Goal: Information Seeking & Learning: Learn about a topic

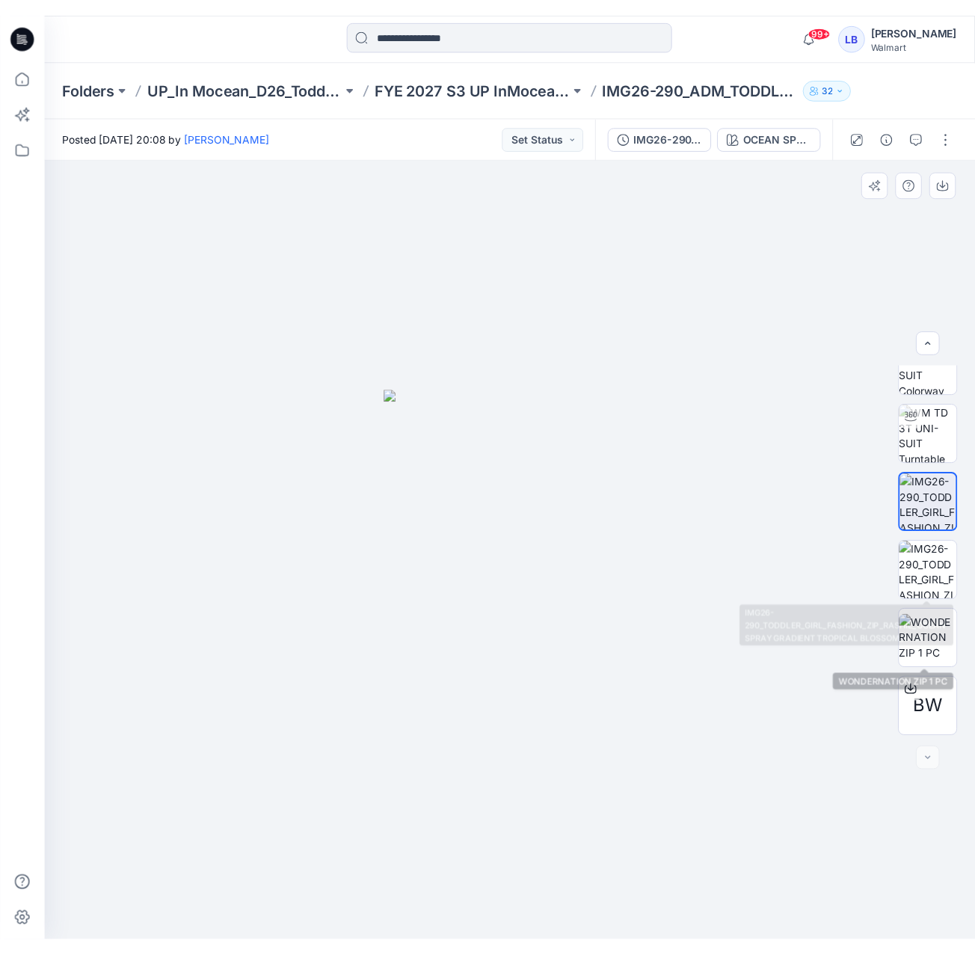
scroll to position [30, 0]
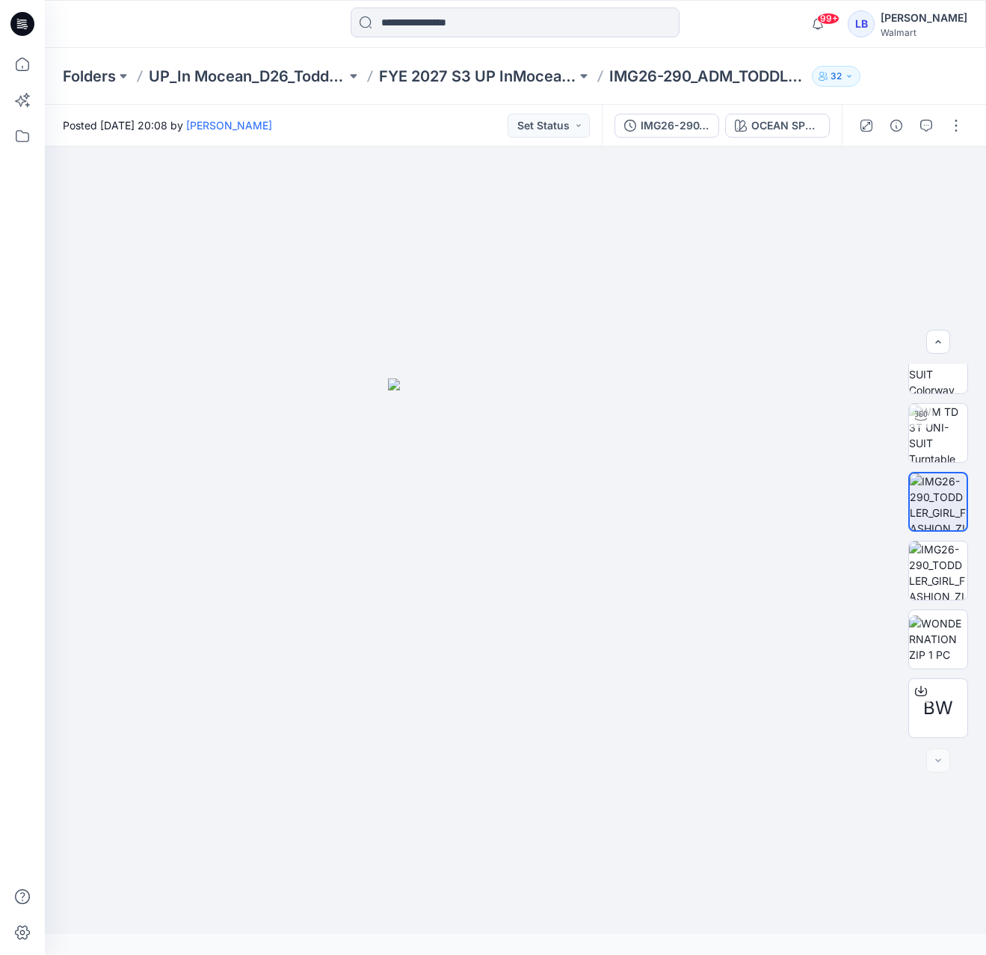
click at [393, 6] on div "99+ Notifications Your style IMG26-296_ADM_TODDLER_GIRL_2PC _RAGLAN_RG_W_SCOOP_…" at bounding box center [515, 24] width 941 height 48
click at [514, 68] on p "FYE 2027 S3 UP InMocean D26 Toddler Girl Swim" at bounding box center [477, 76] width 197 height 21
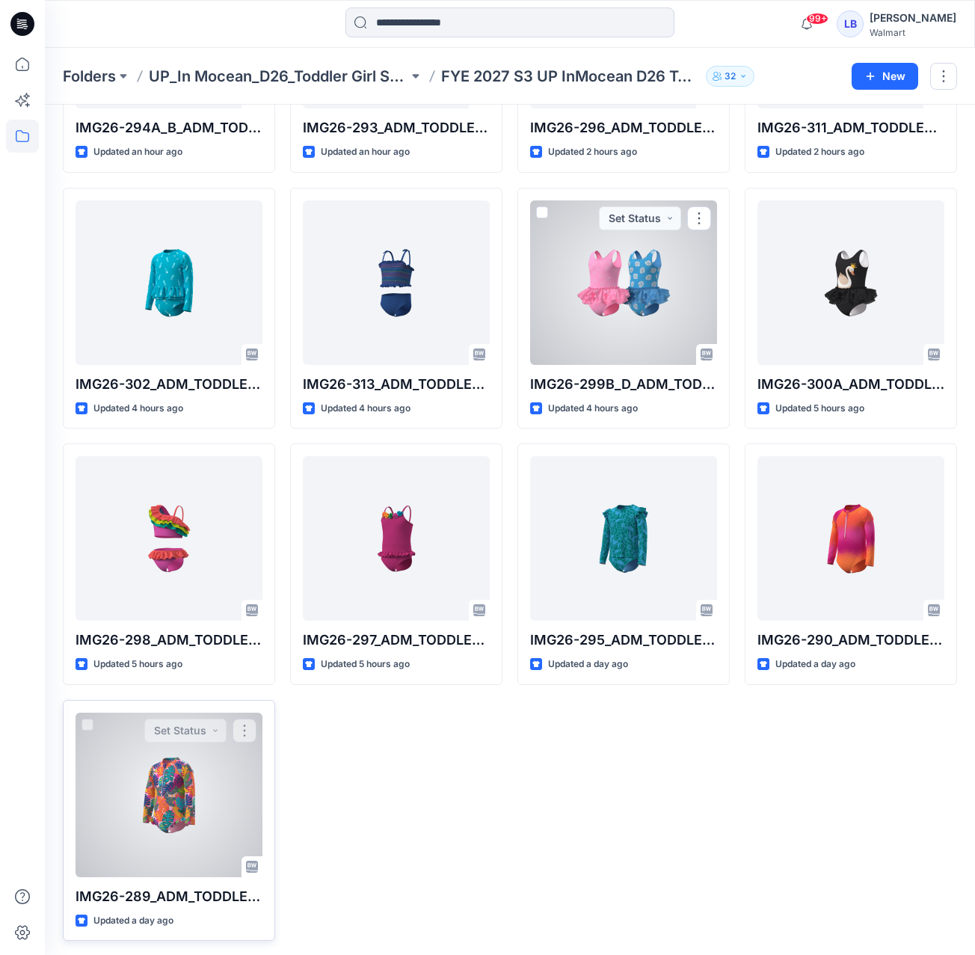
scroll to position [236, 0]
click at [188, 813] on div at bounding box center [169, 795] width 187 height 164
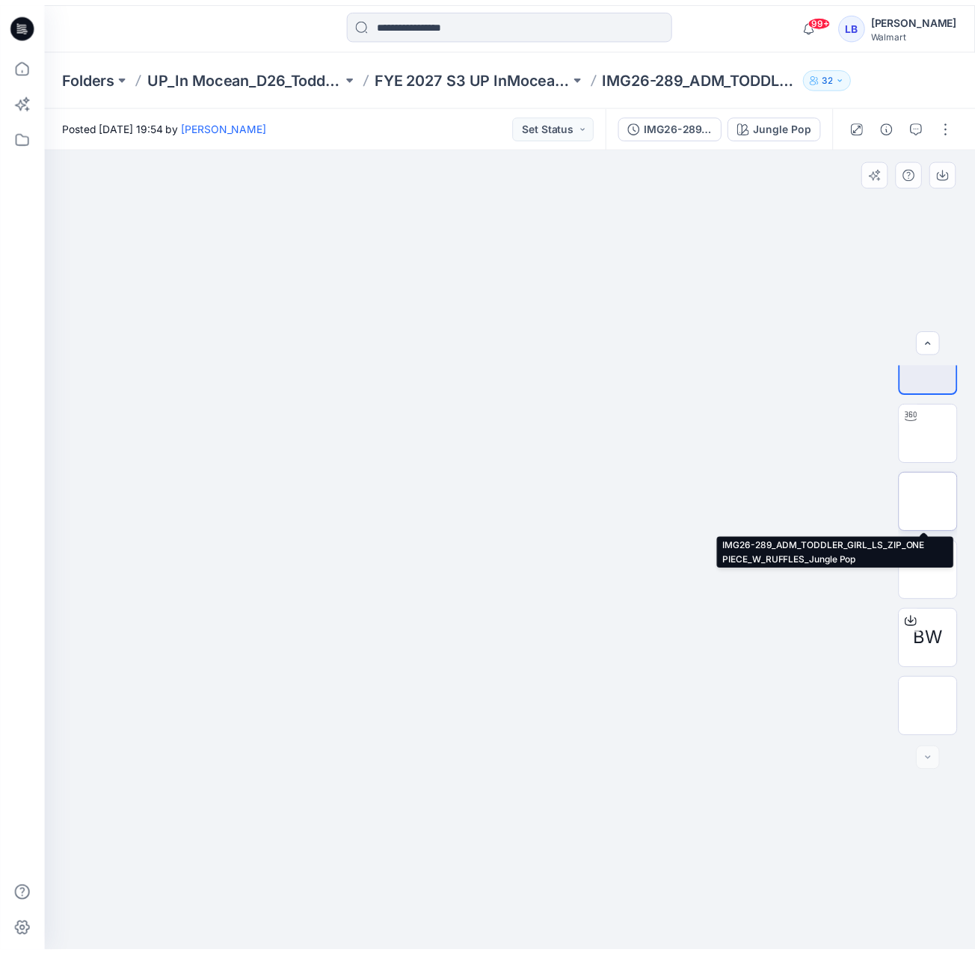
scroll to position [30, 0]
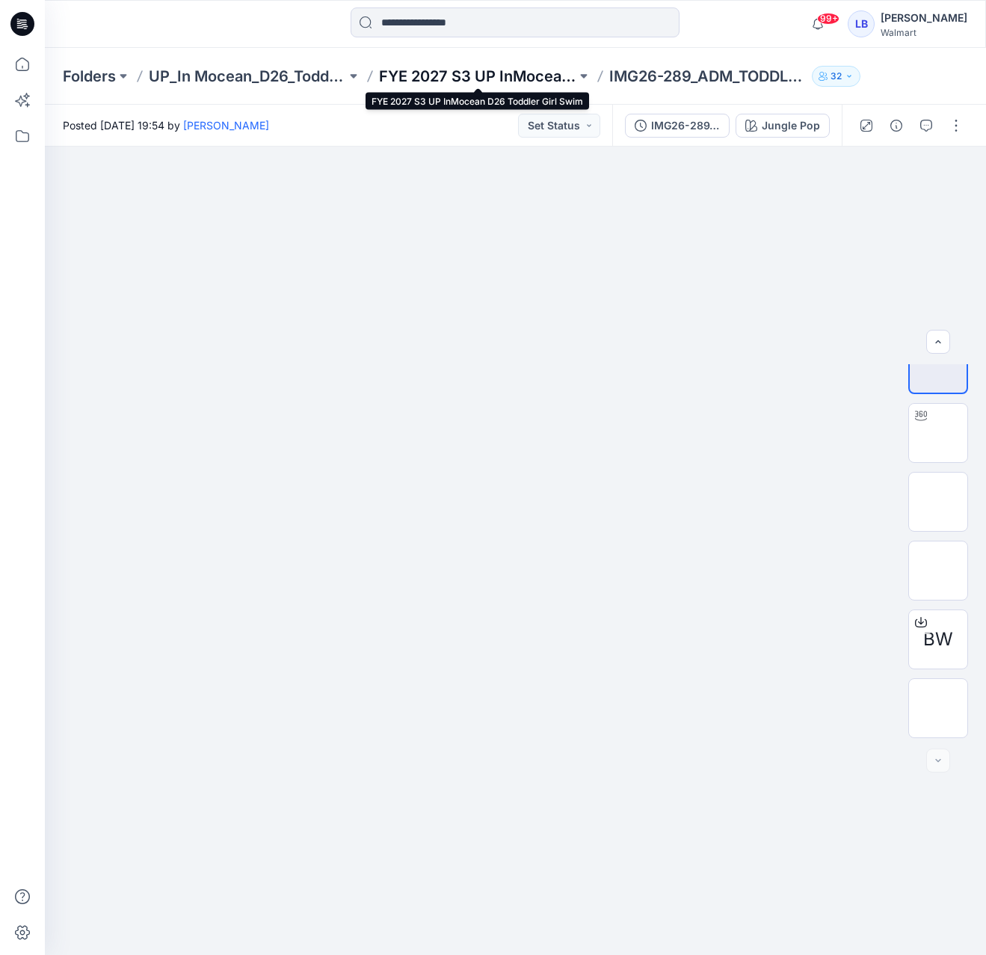
click at [491, 72] on p "FYE 2027 S3 UP InMocean D26 Toddler Girl Swim" at bounding box center [477, 76] width 197 height 21
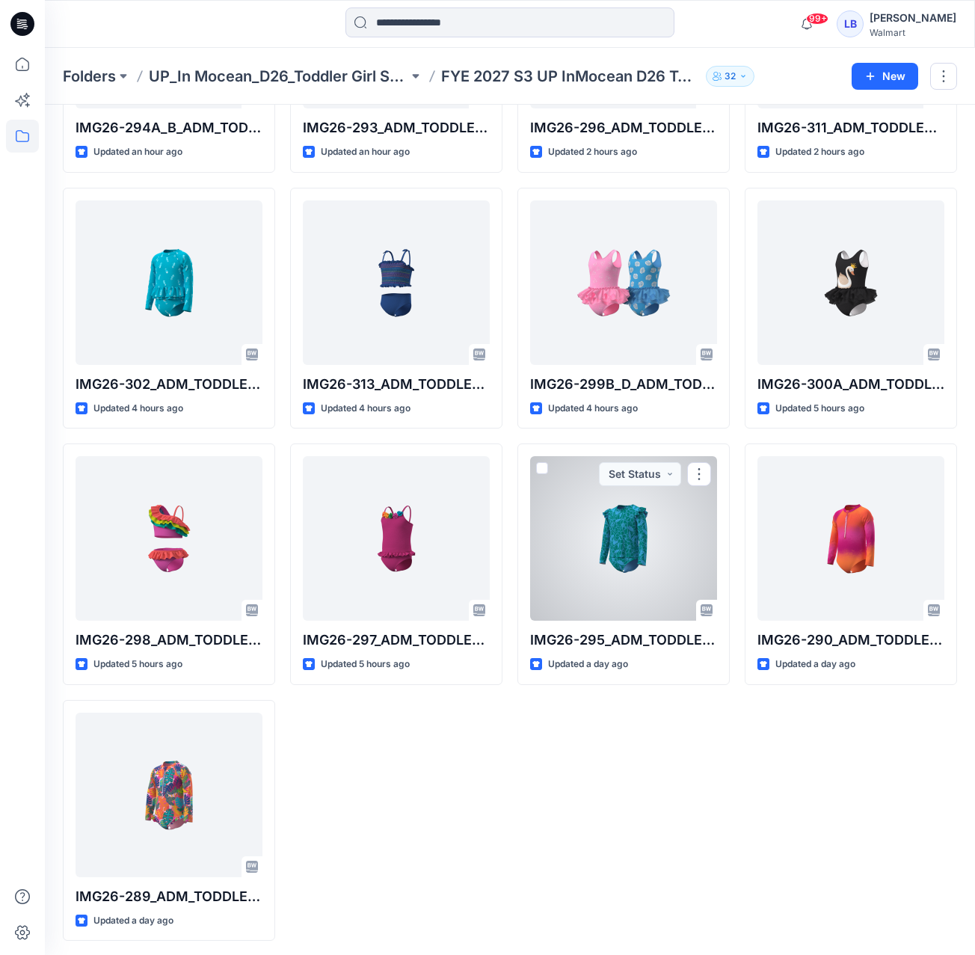
scroll to position [236, 0]
click at [652, 535] on div at bounding box center [623, 539] width 187 height 164
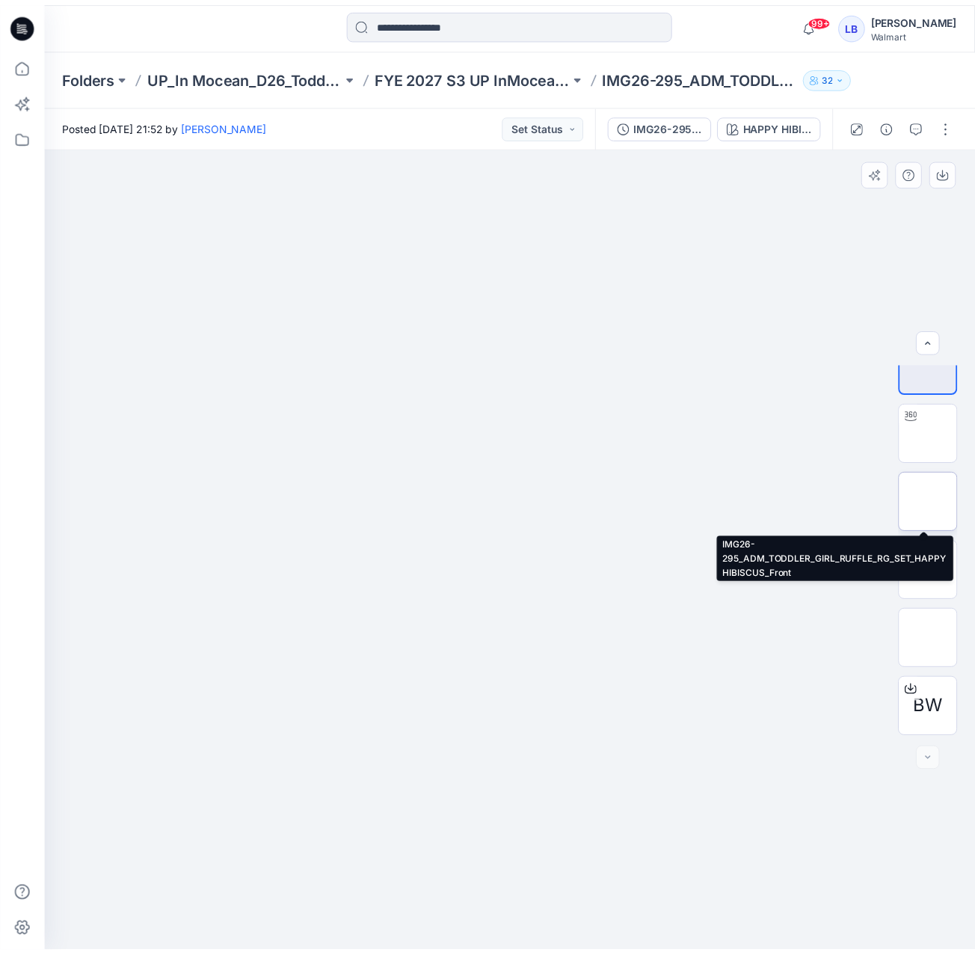
scroll to position [30, 0]
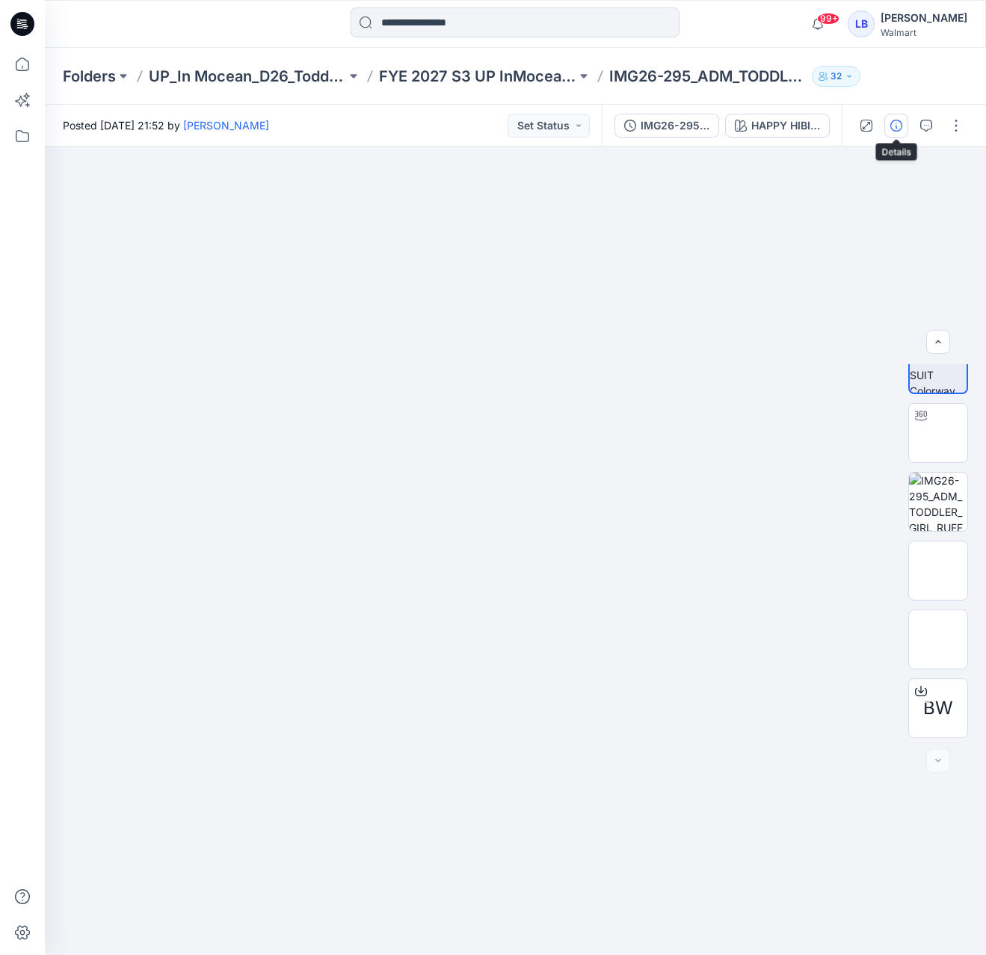
click at [904, 126] on button "button" at bounding box center [896, 126] width 24 height 24
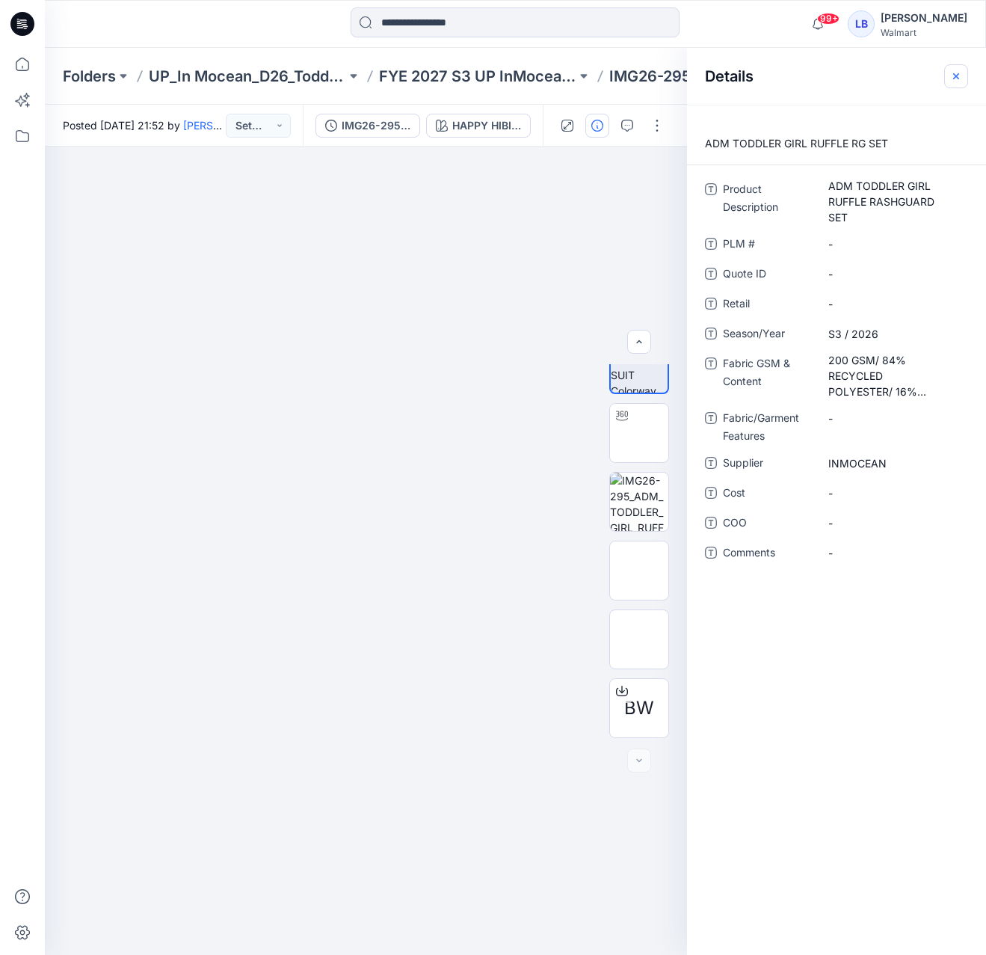
click at [955, 79] on icon "button" at bounding box center [956, 76] width 12 height 12
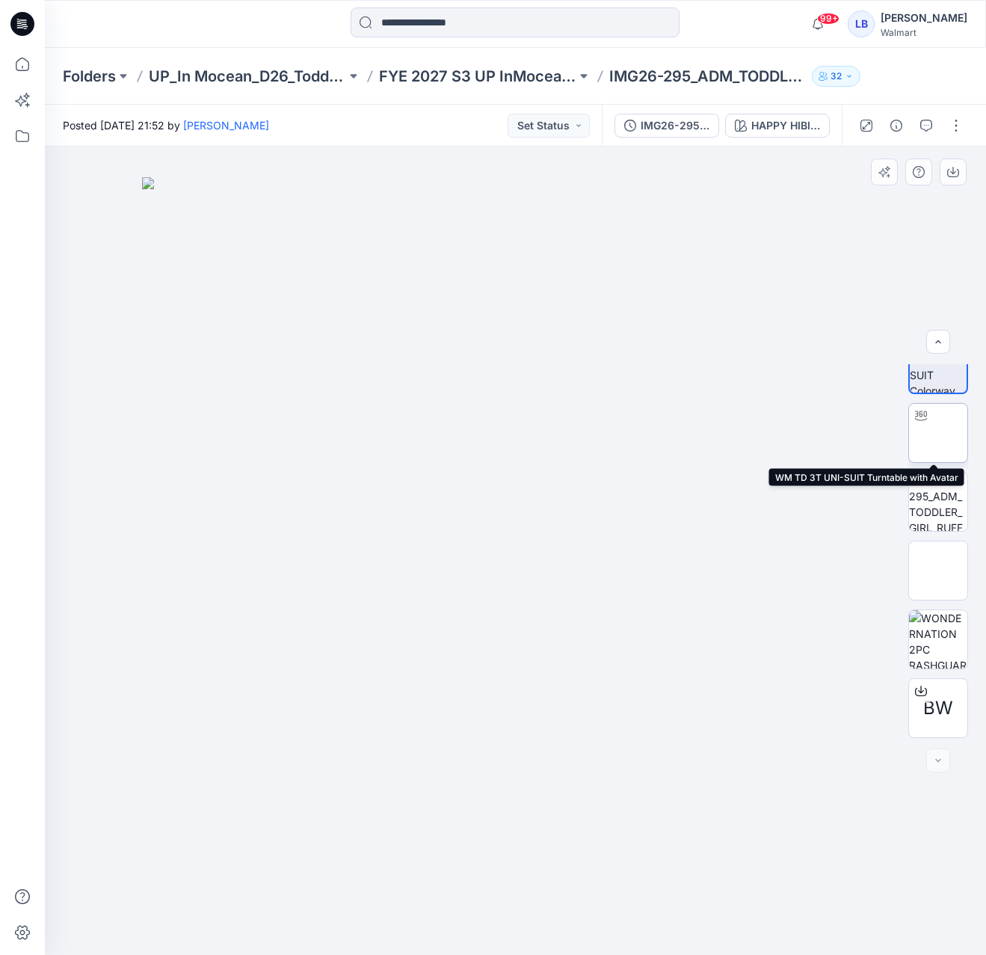
click at [938, 433] on img at bounding box center [938, 433] width 0 height 0
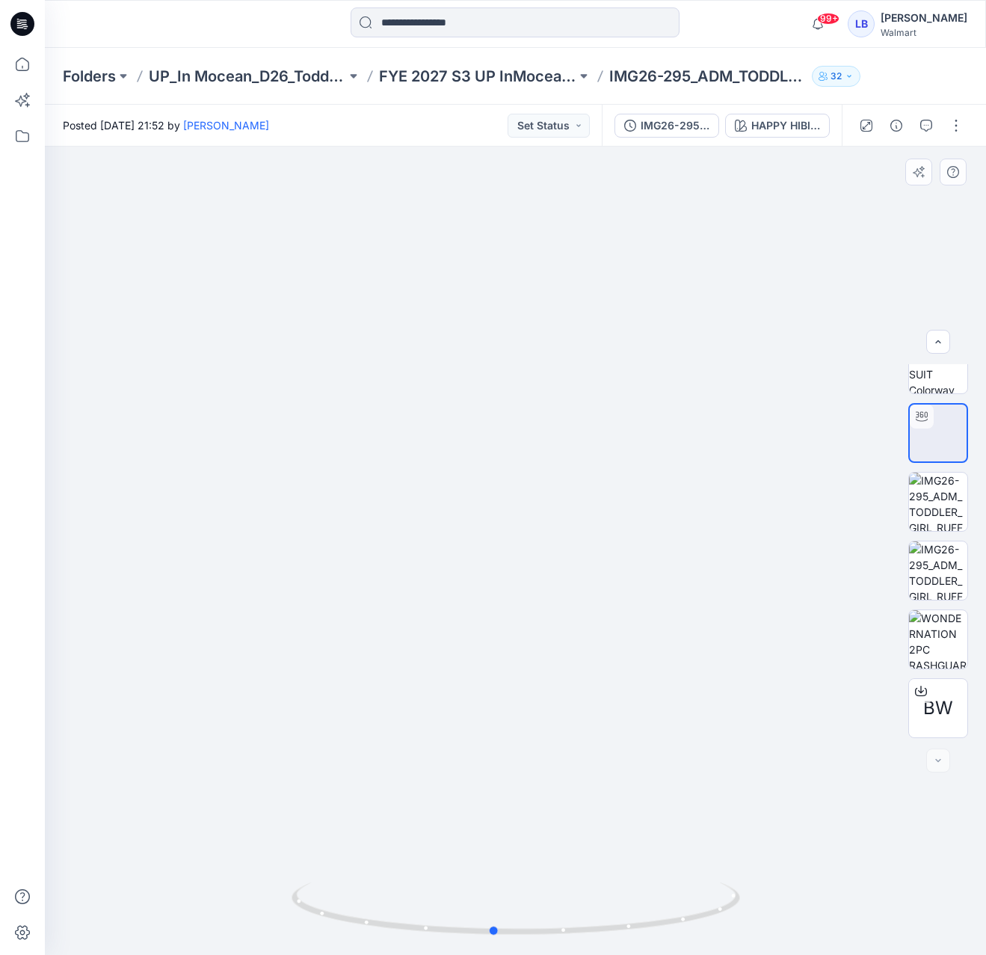
drag, startPoint x: 585, startPoint y: 581, endPoint x: 576, endPoint y: 572, distance: 12.7
click at [576, 572] on div at bounding box center [515, 551] width 941 height 808
click at [482, 70] on p "FYE 2027 S3 UP InMocean D26 Toddler Girl Swim" at bounding box center [477, 76] width 197 height 21
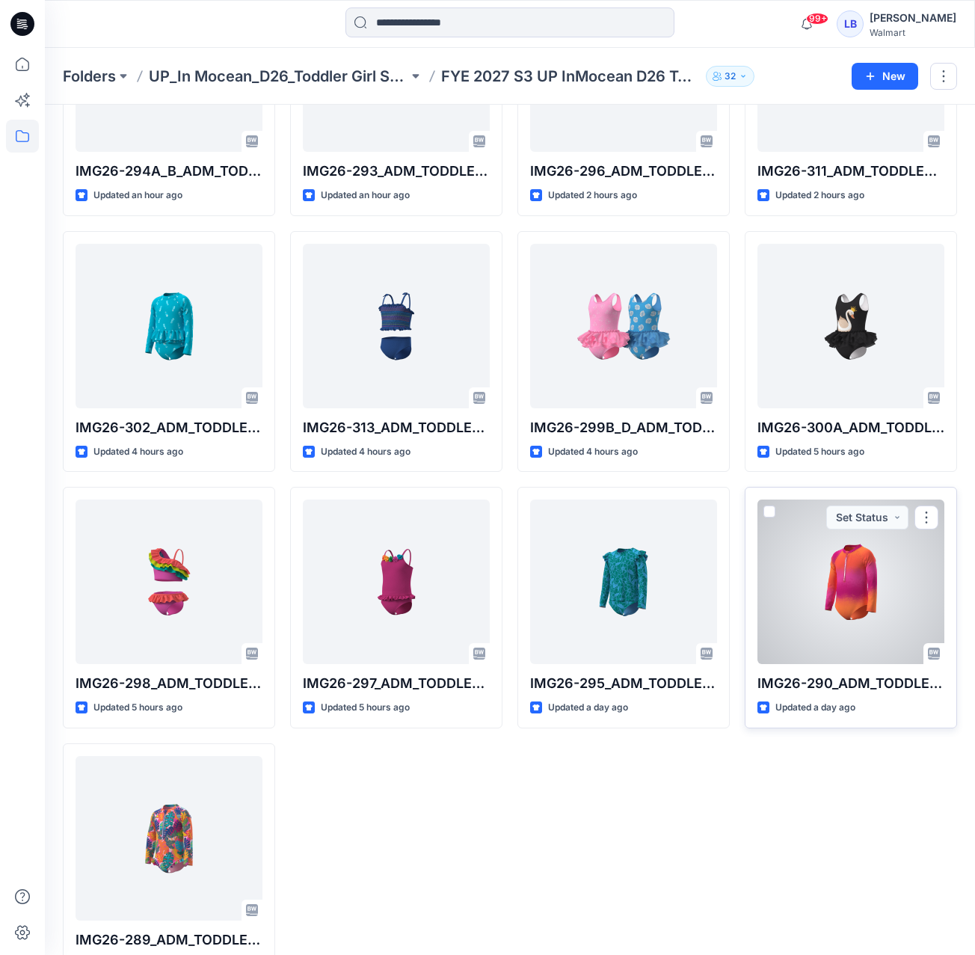
click at [833, 564] on div at bounding box center [850, 581] width 187 height 164
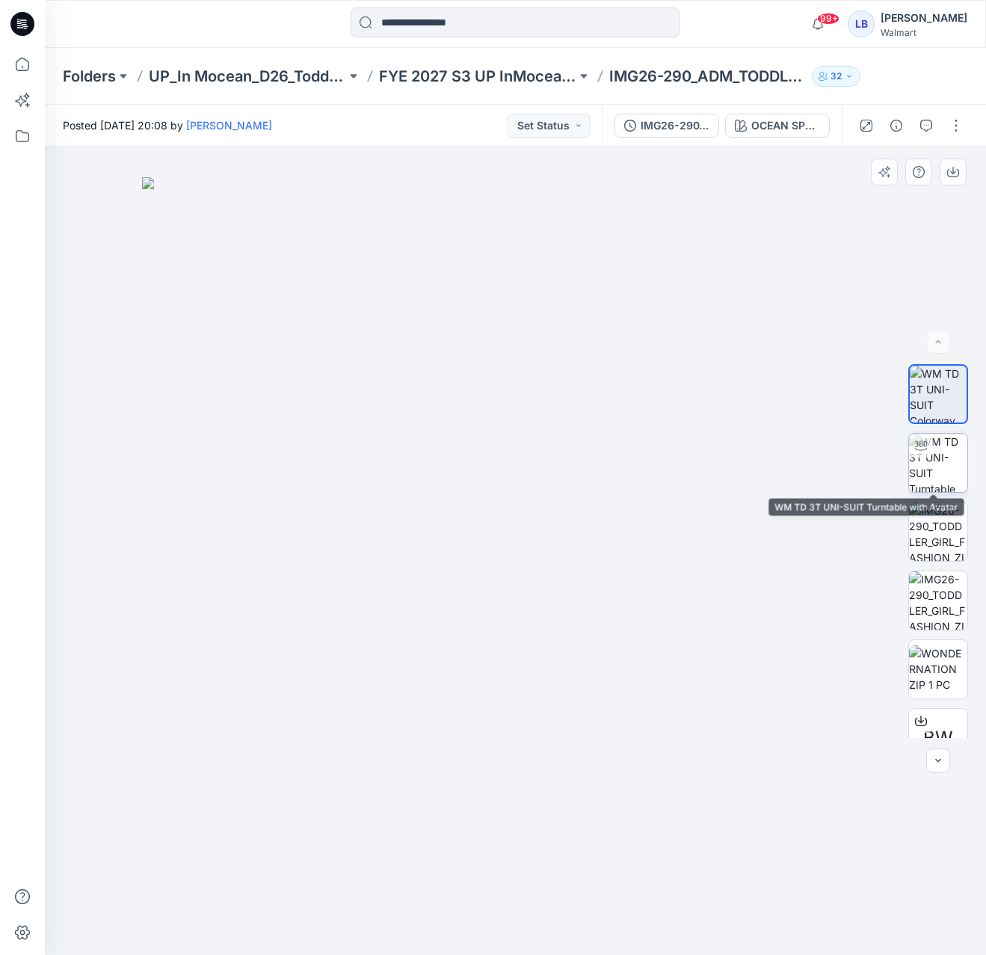
click at [929, 478] on img at bounding box center [938, 463] width 58 height 58
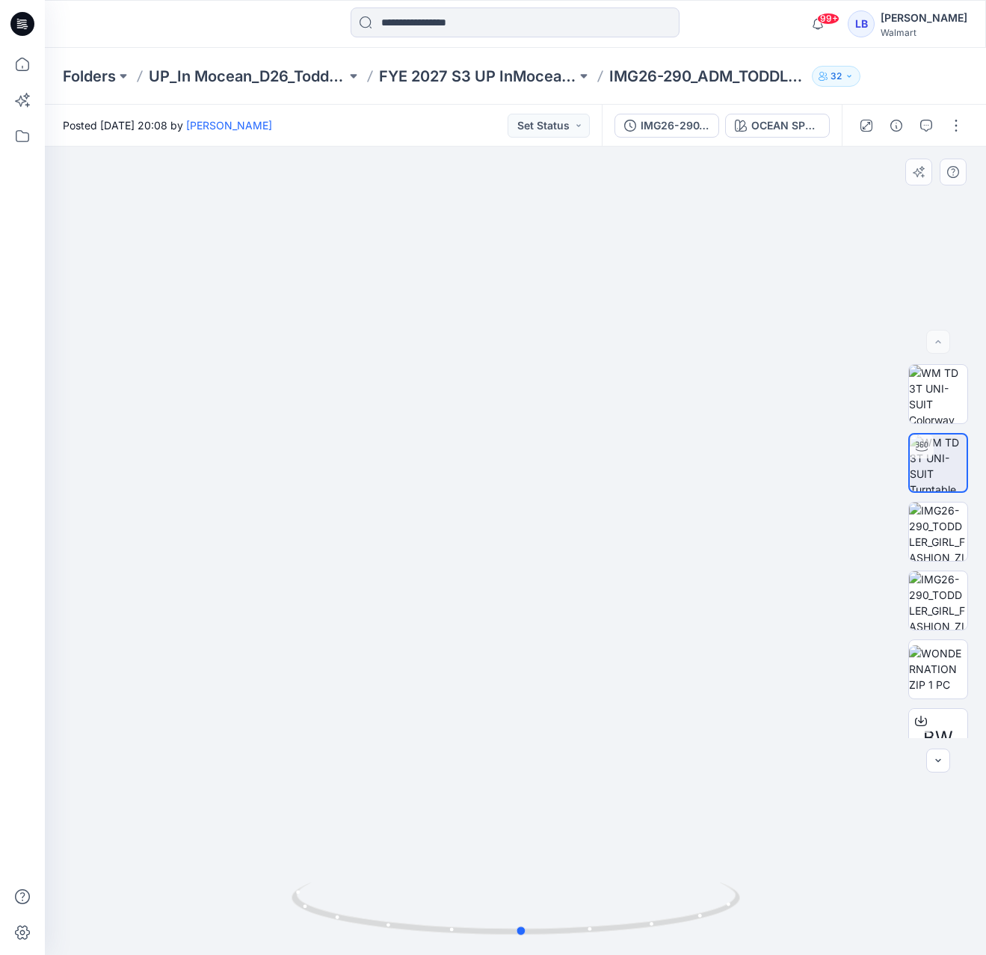
drag, startPoint x: 630, startPoint y: 508, endPoint x: 646, endPoint y: 502, distance: 16.8
click at [646, 502] on div at bounding box center [515, 551] width 941 height 808
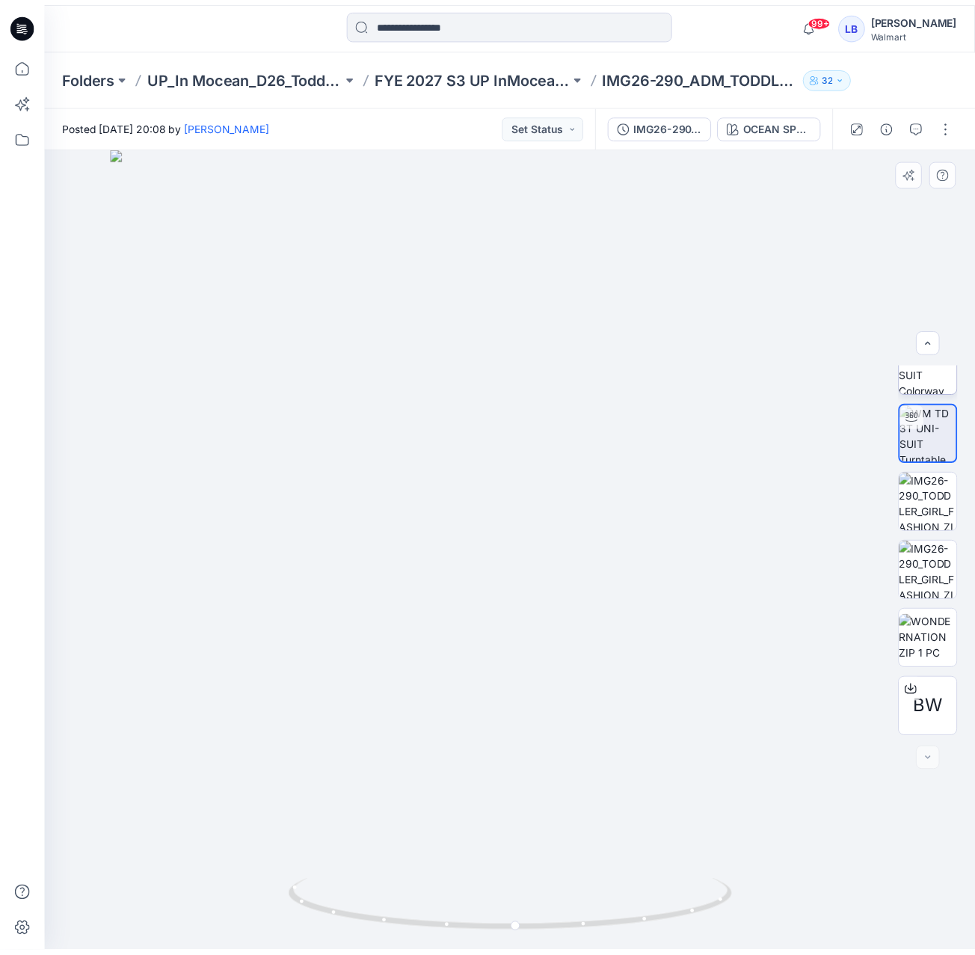
scroll to position [30, 0]
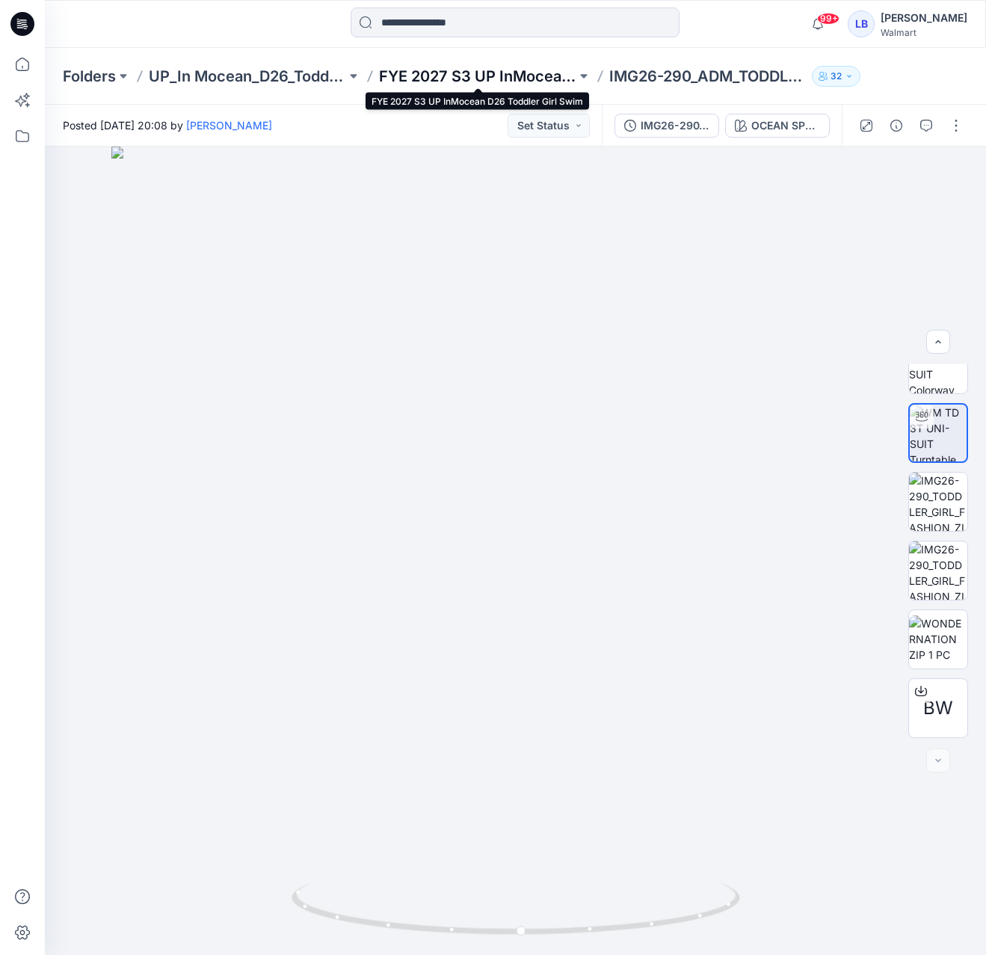
click at [485, 73] on p "FYE 2027 S3 UP InMocean D26 Toddler Girl Swim" at bounding box center [477, 76] width 197 height 21
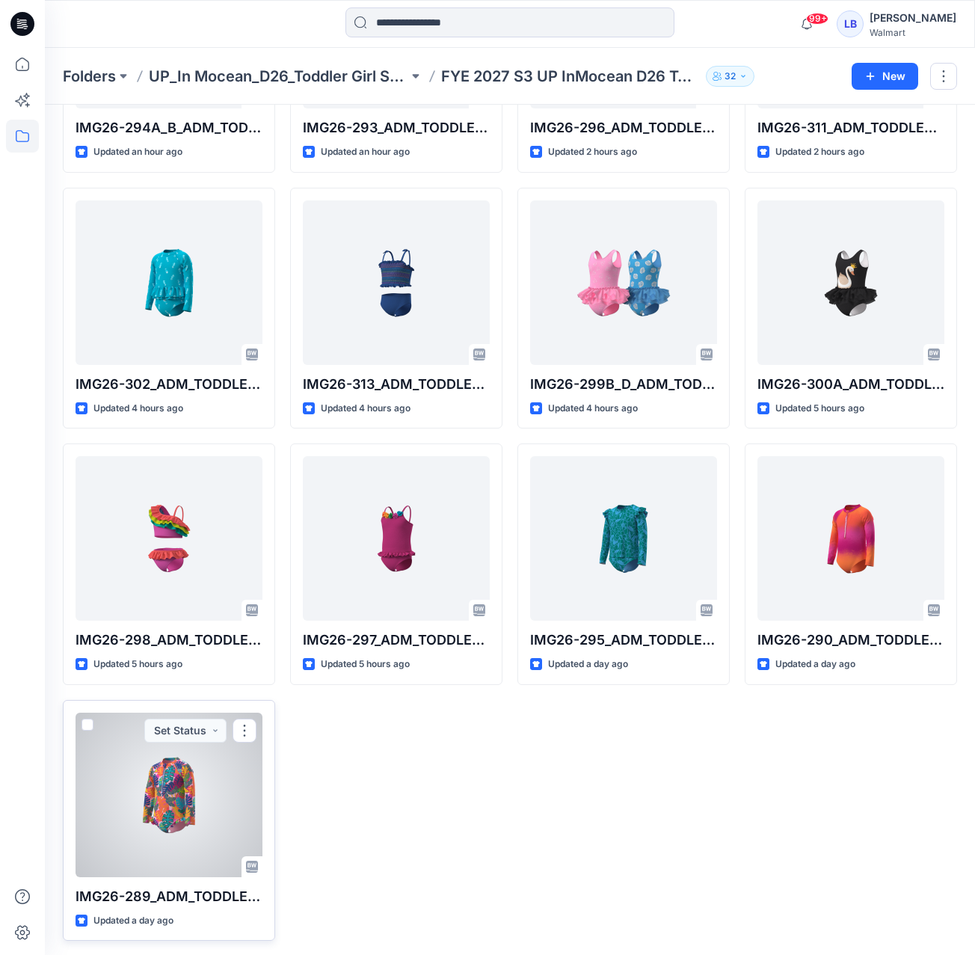
scroll to position [236, 0]
click at [188, 796] on div at bounding box center [169, 795] width 187 height 164
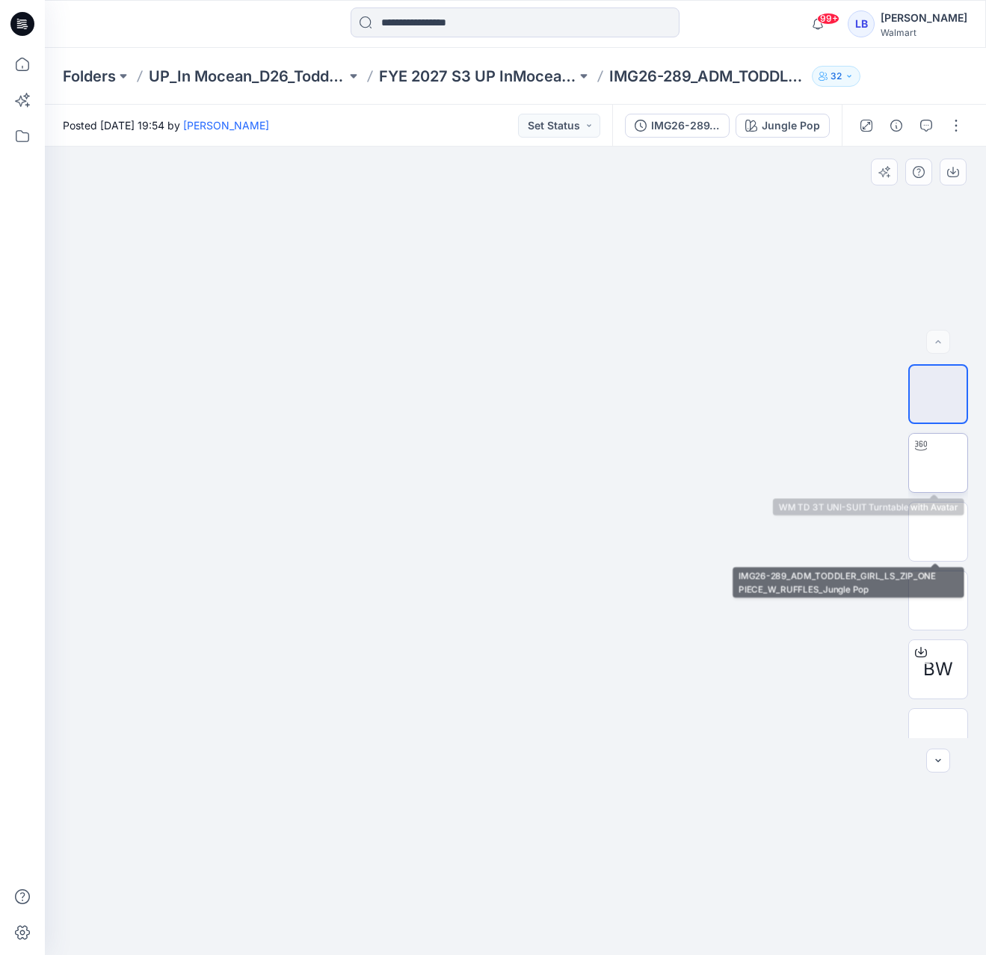
click at [938, 463] on img at bounding box center [938, 463] width 0 height 0
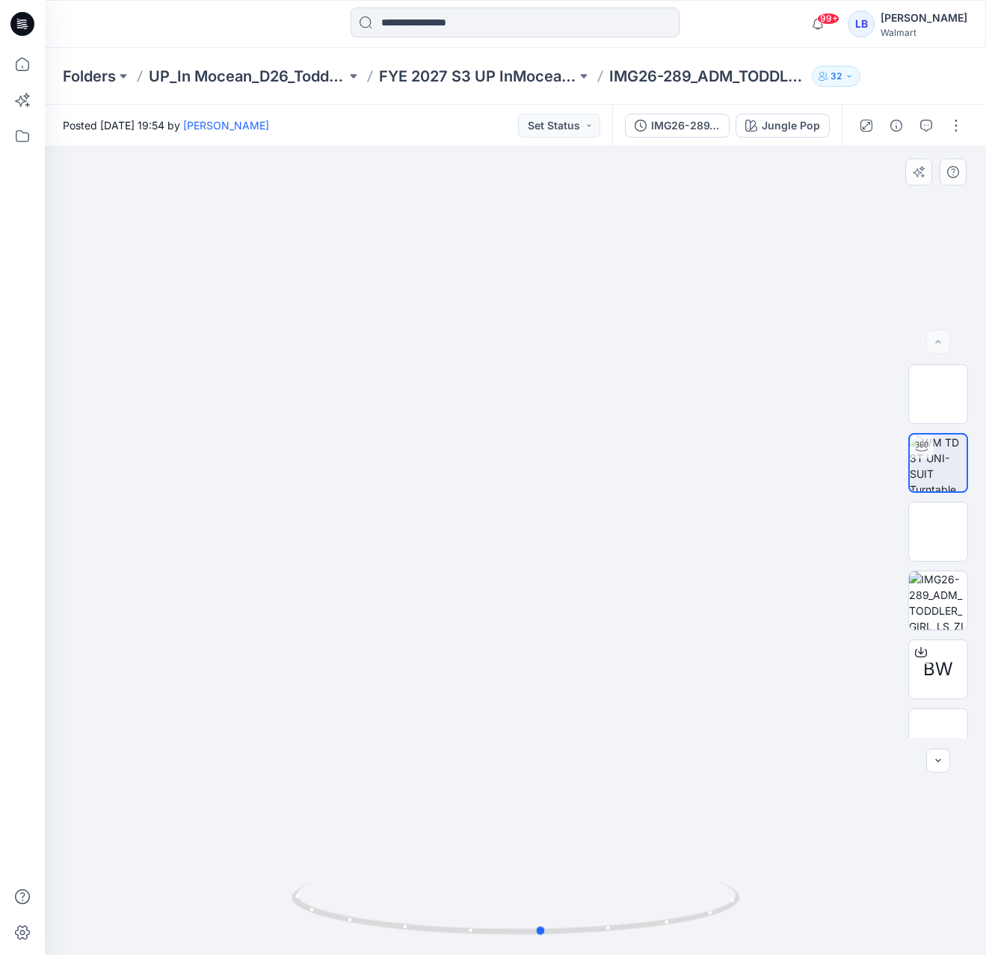
drag, startPoint x: 562, startPoint y: 546, endPoint x: 606, endPoint y: 541, distance: 44.3
click at [603, 541] on div at bounding box center [515, 551] width 941 height 808
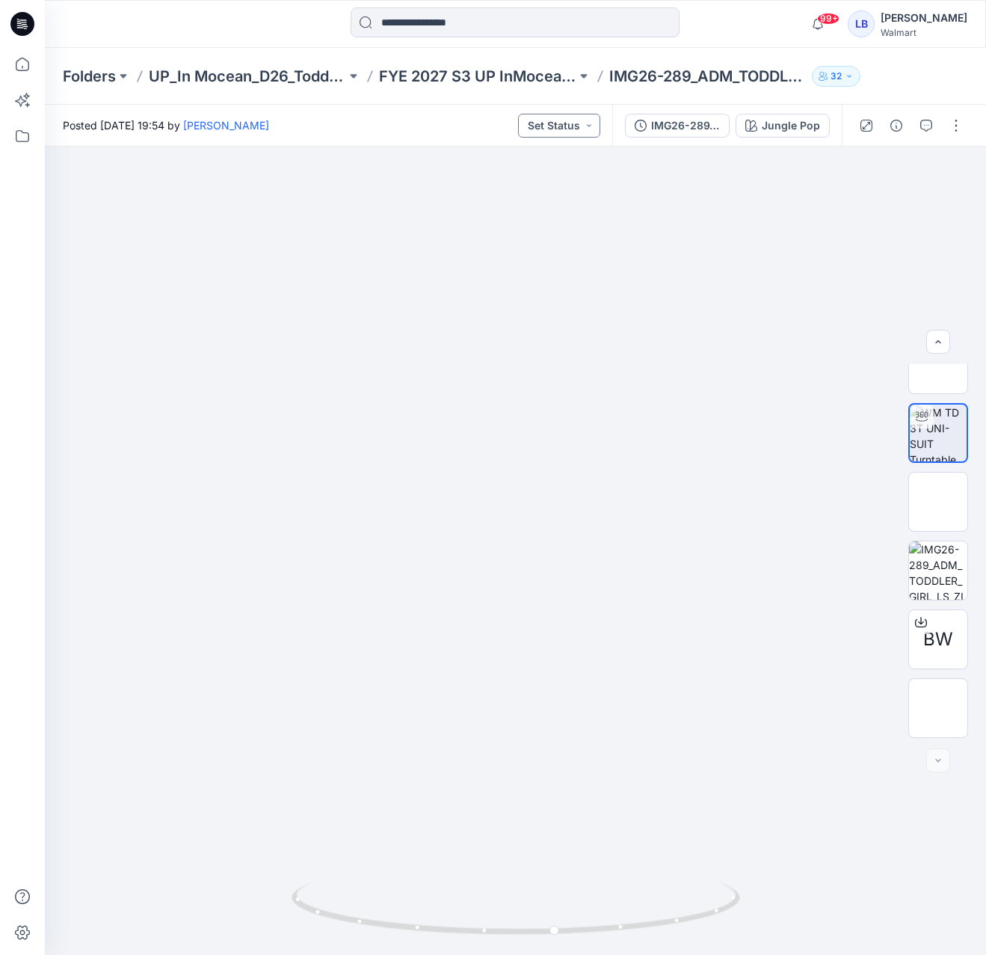
scroll to position [30, 0]
